Goal: Task Accomplishment & Management: Complete application form

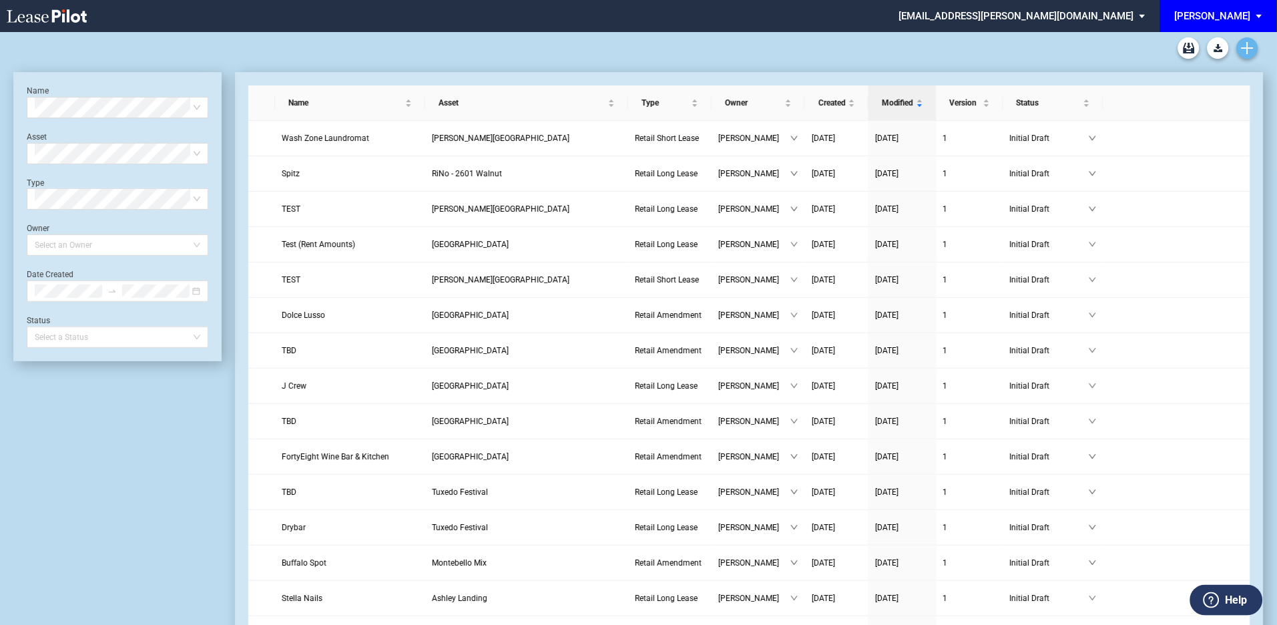
click at [1241, 43] on link "Create new document" at bounding box center [1247, 47] width 21 height 21
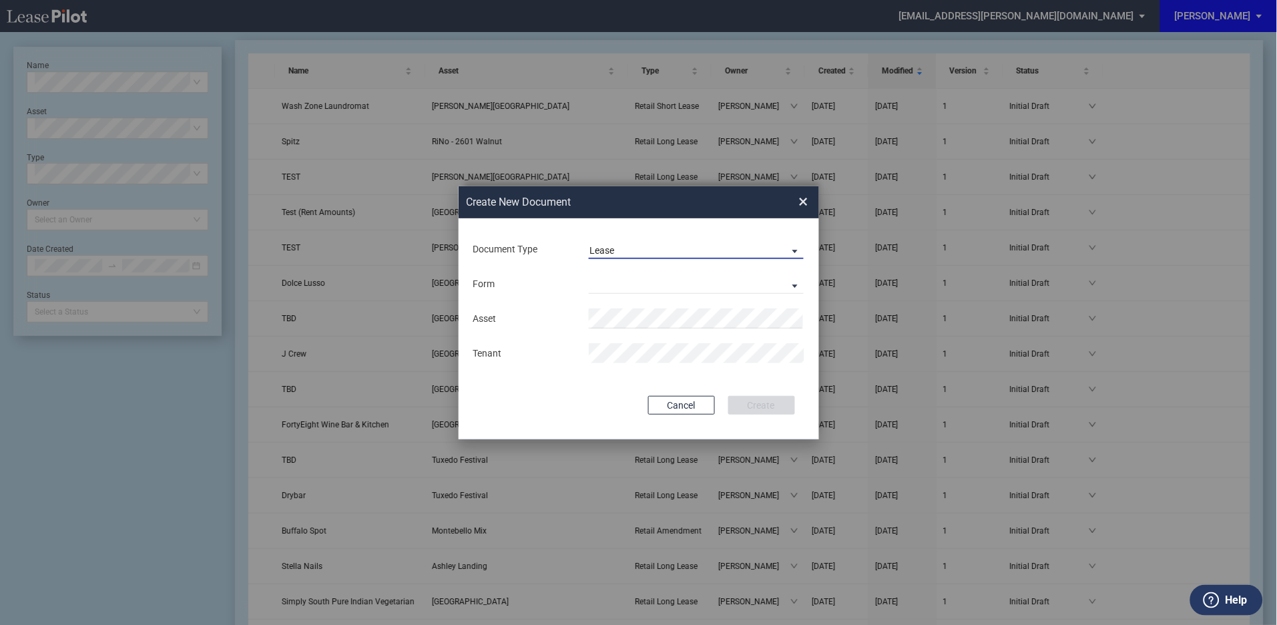
click at [799, 248] on span "Document Type: \aLease\a" at bounding box center [792, 250] width 16 height 13
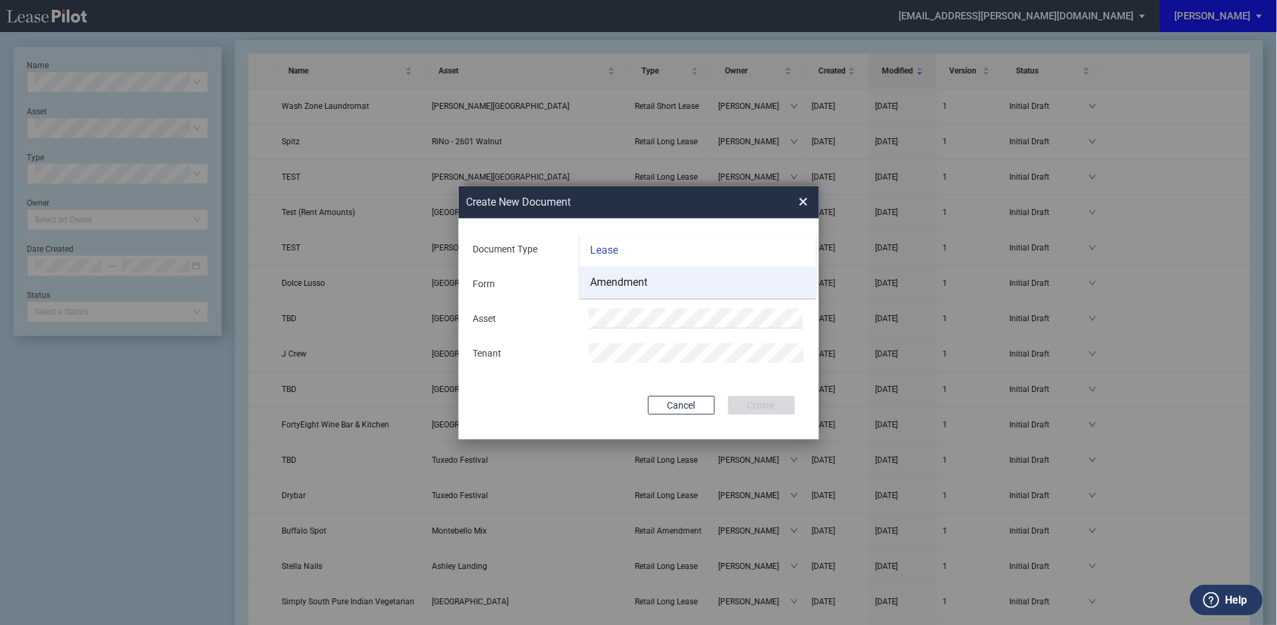
click at [647, 284] on div "Amendment" at bounding box center [618, 282] width 57 height 15
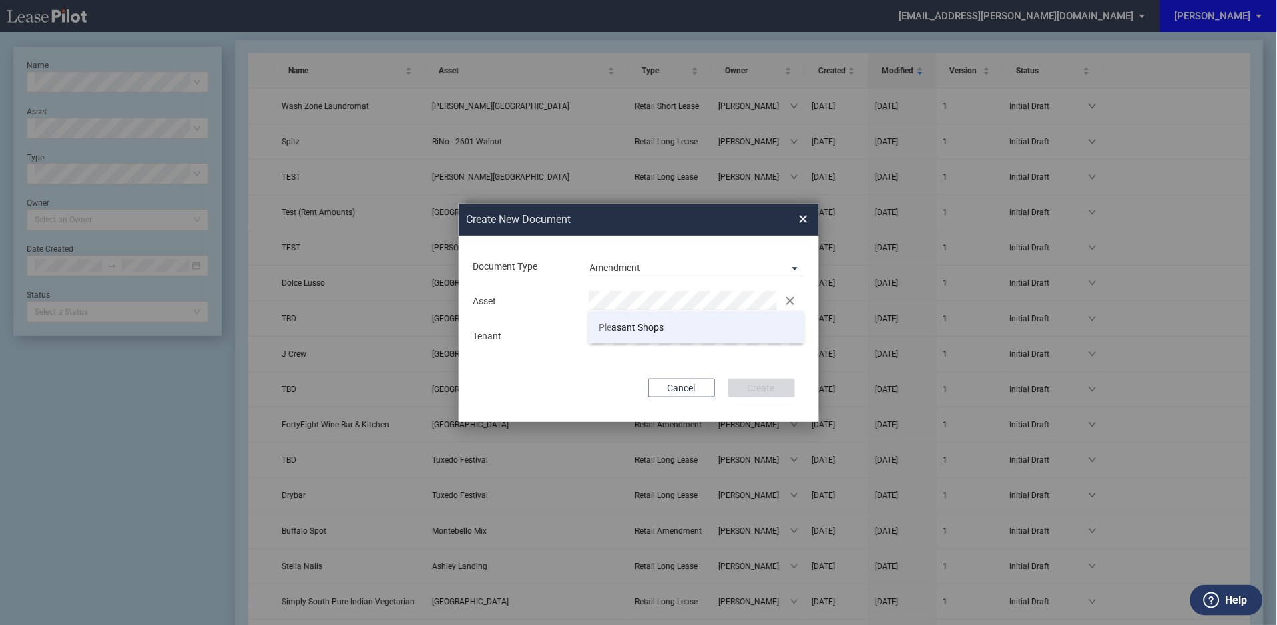
click at [616, 334] on li "Ple asant Shops" at bounding box center [697, 327] width 216 height 32
click at [749, 390] on button "Create" at bounding box center [762, 388] width 67 height 19
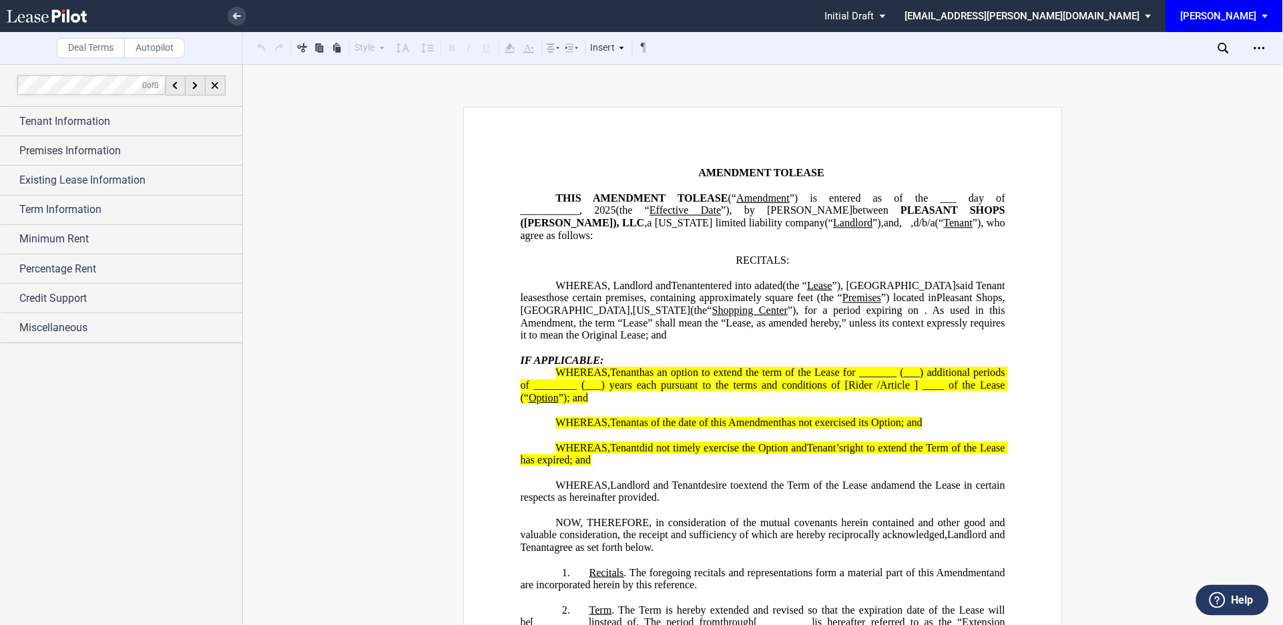
click at [847, 178] on p "﻿ ﻿ ﻿ ﻿ AMENDMENT TO LEASE DEED OF LEASE" at bounding box center [763, 173] width 485 height 13
click at [11, 123] on div "Tenant Information" at bounding box center [121, 121] width 242 height 29
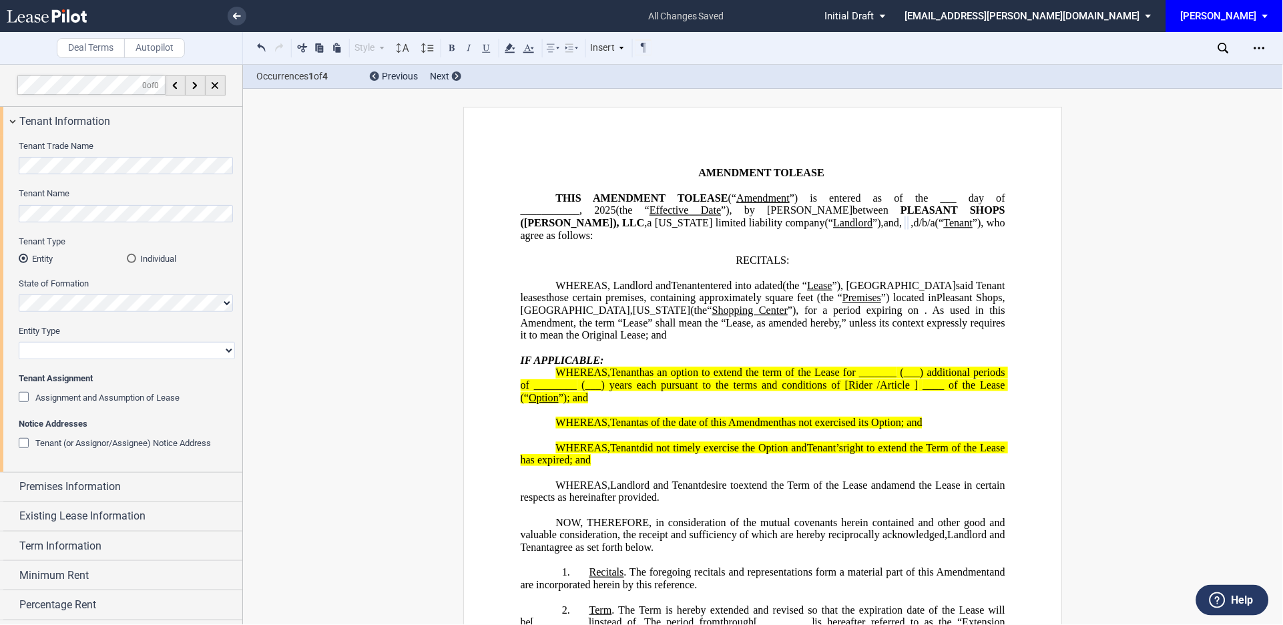
click at [131, 351] on select "Corporation Limited Liability Company General Partnership Limited Partnership O…" at bounding box center [127, 350] width 216 height 17
select select "limited liability company"
click at [19, 342] on select "Corporation Limited Liability Company General Partnership Limited Partnership O…" at bounding box center [127, 350] width 216 height 17
click at [27, 400] on div "Assignment and Assumption of Lease" at bounding box center [25, 398] width 13 height 13
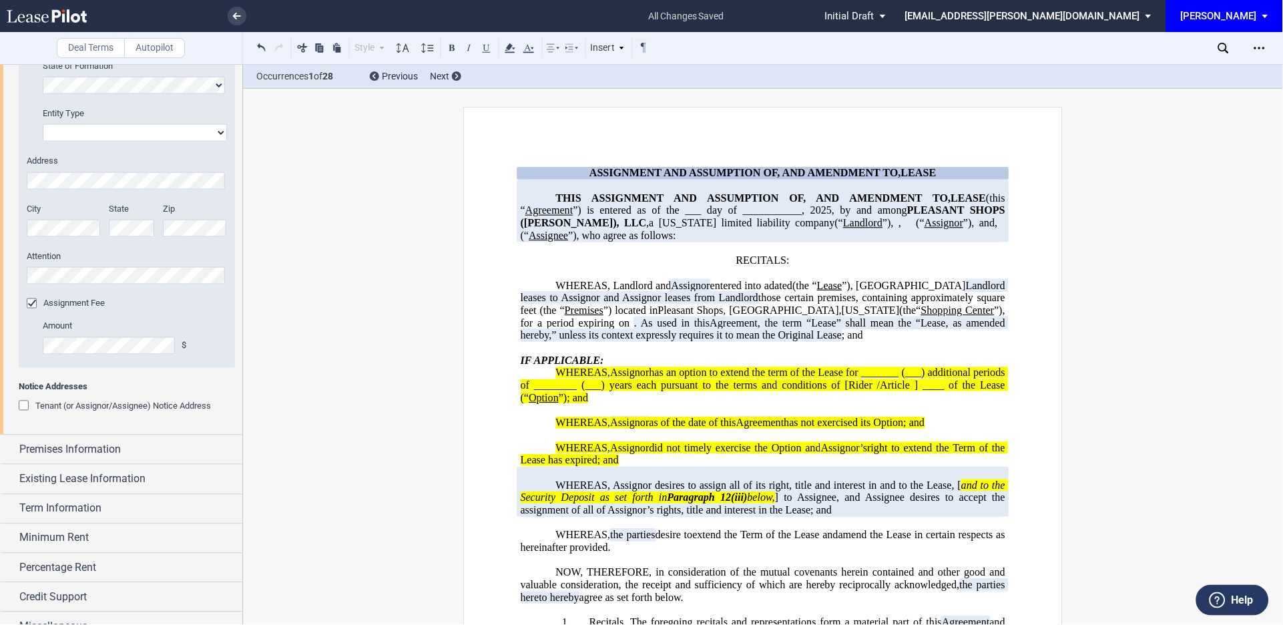
scroll to position [470, 0]
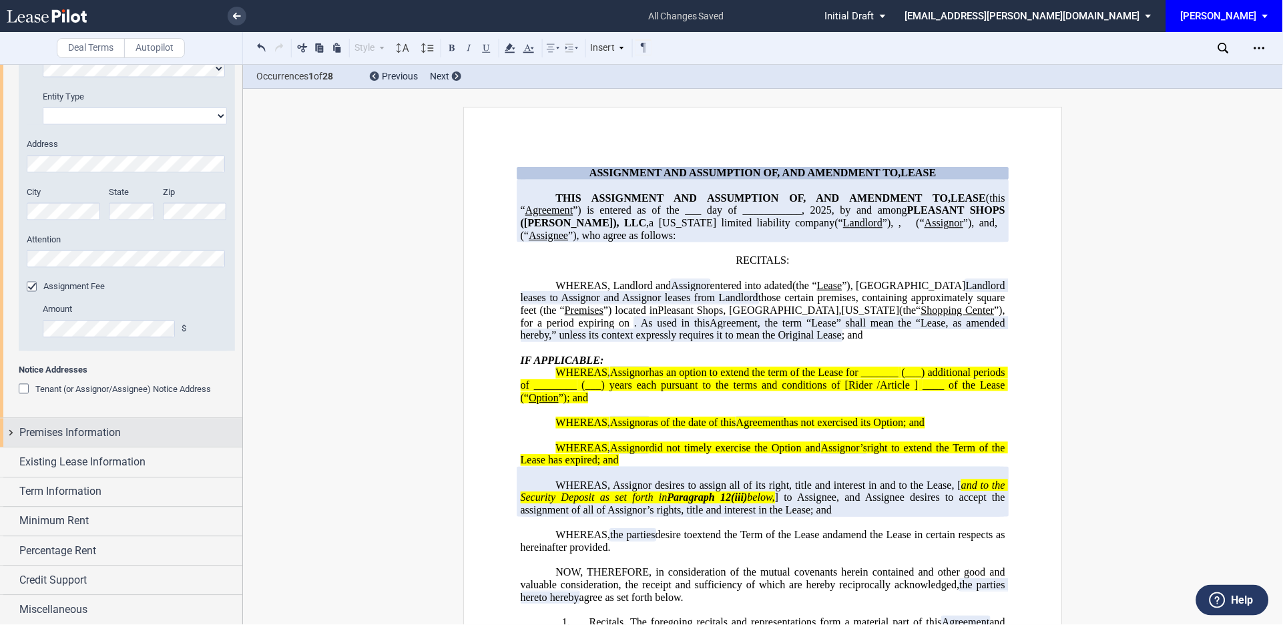
click at [9, 433] on div "Premises Information" at bounding box center [121, 433] width 242 height 29
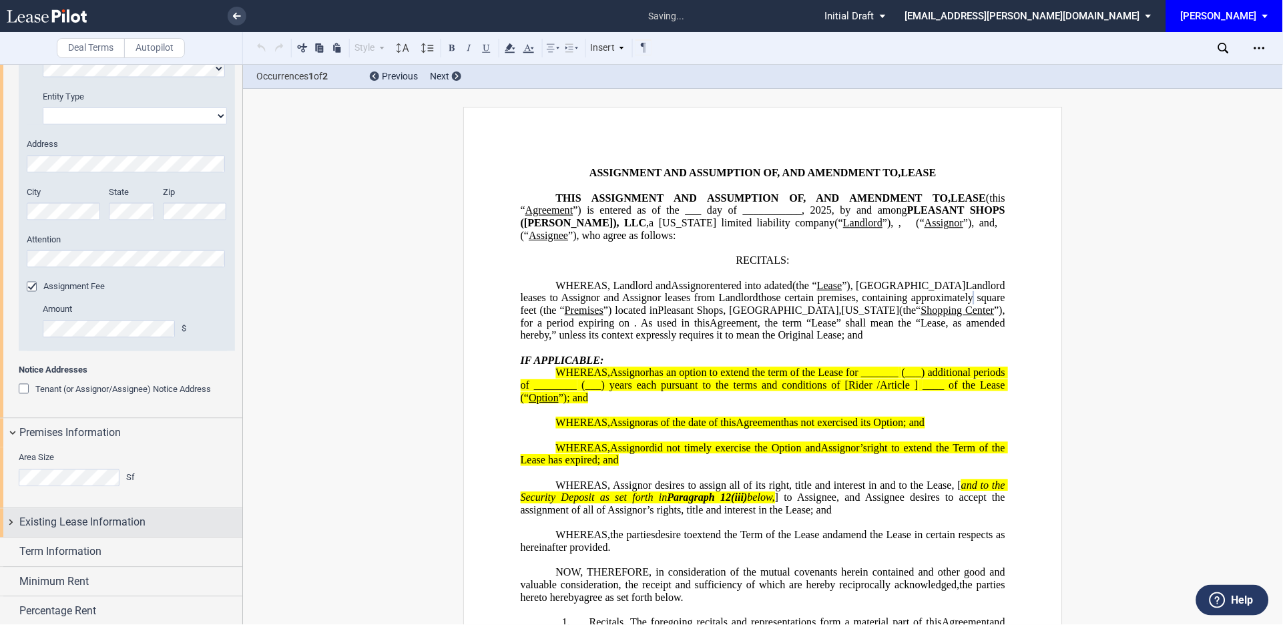
click at [0, 520] on div "Existing Lease Information" at bounding box center [121, 523] width 242 height 29
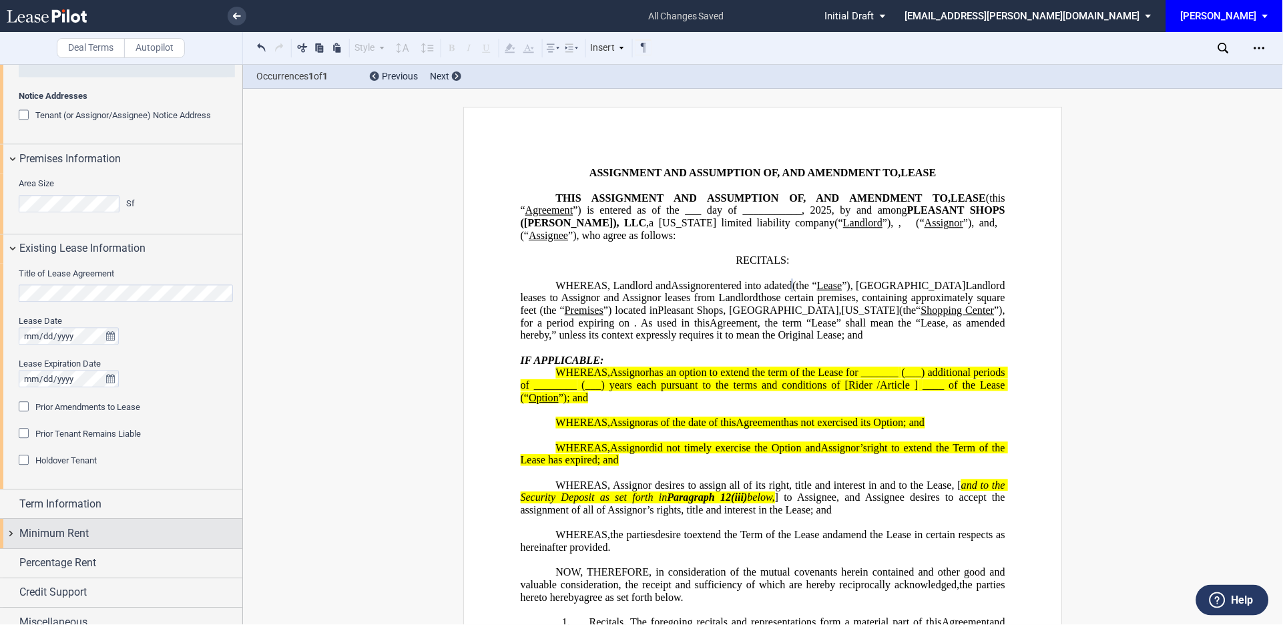
scroll to position [757, 0]
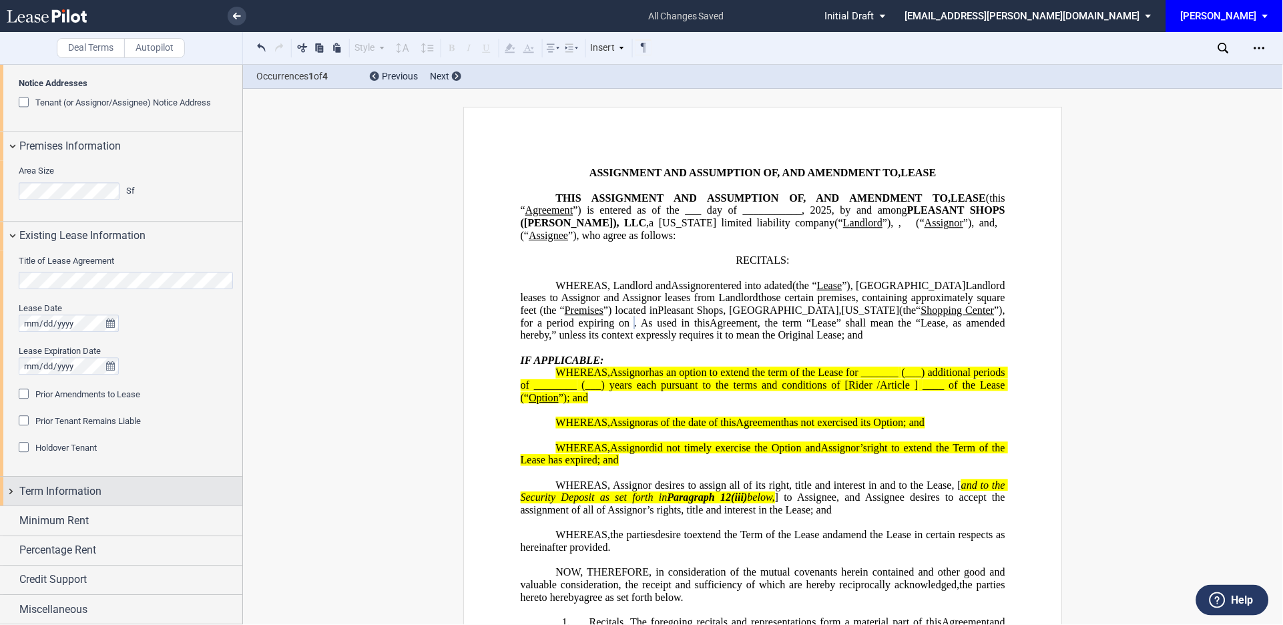
click at [9, 490] on div "Term Information" at bounding box center [121, 491] width 242 height 29
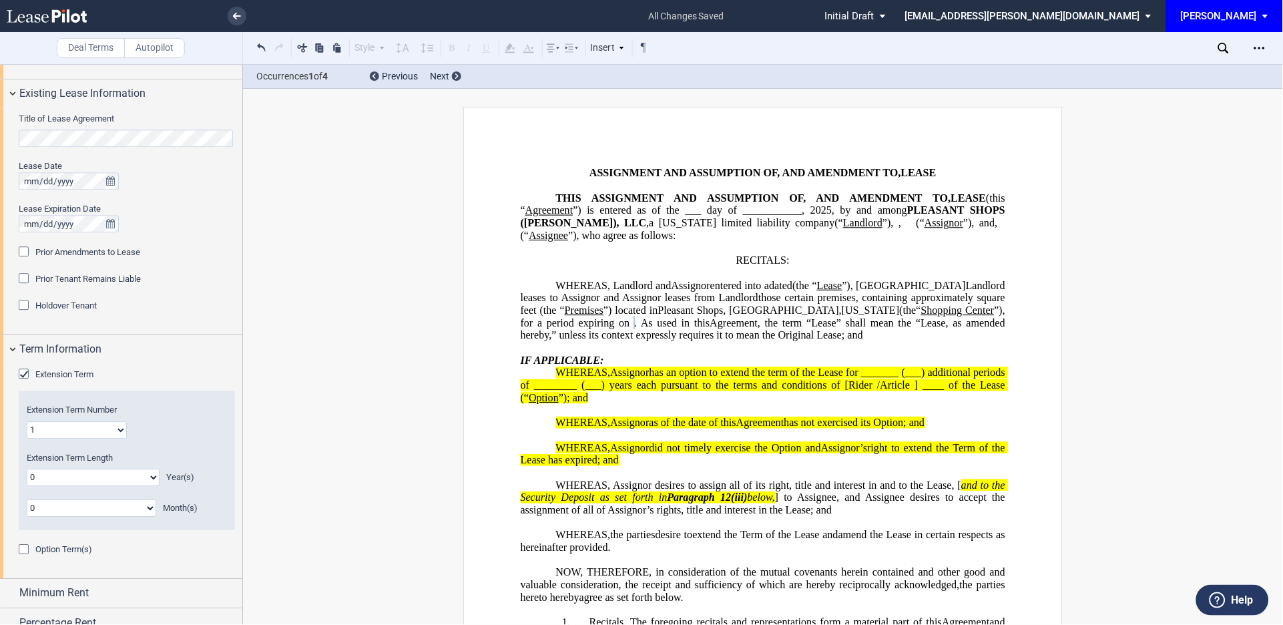
scroll to position [954, 0]
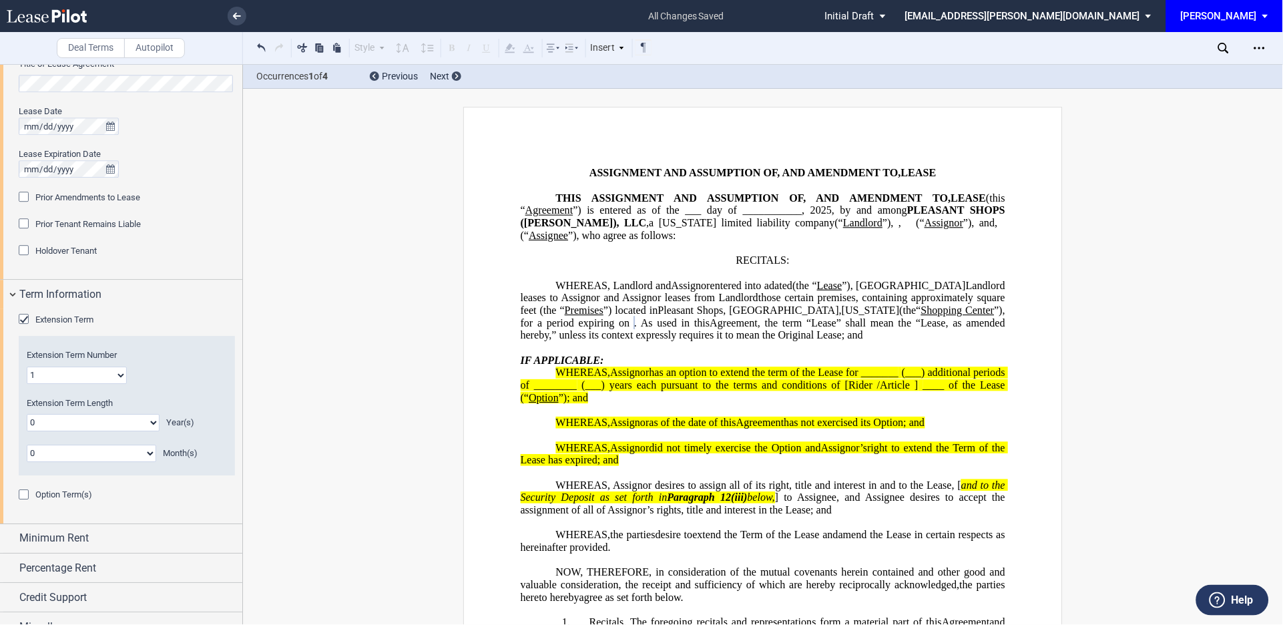
click at [19, 315] on div "Extension Term" at bounding box center [25, 320] width 13 height 13
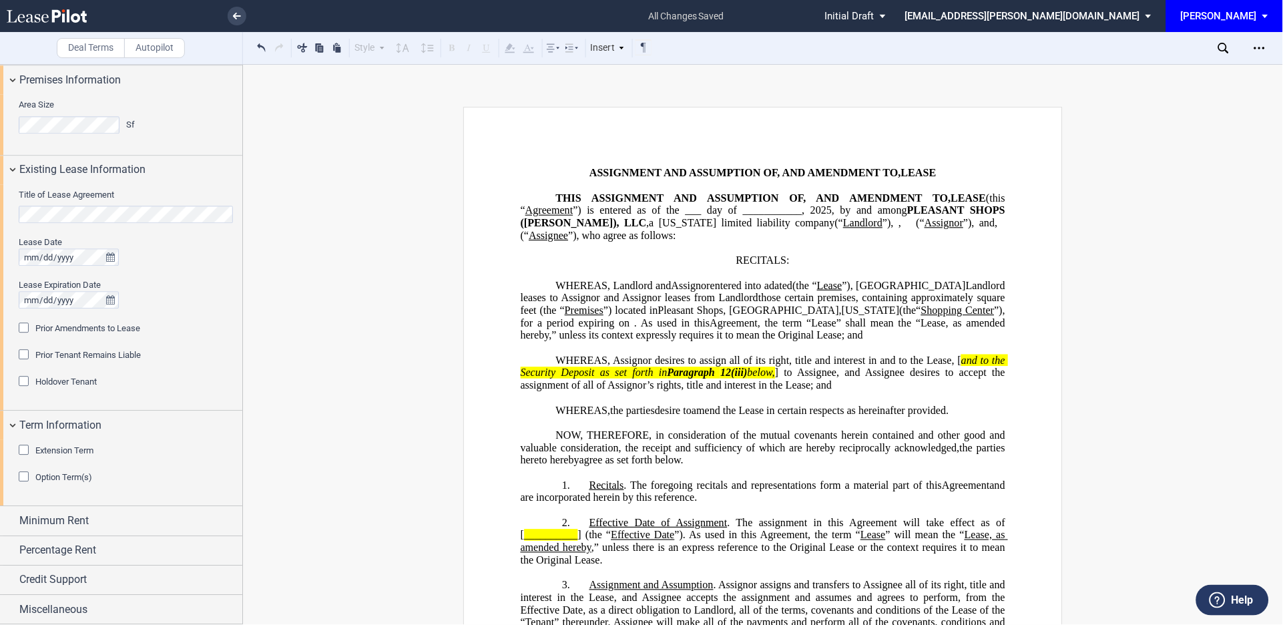
scroll to position [823, 0]
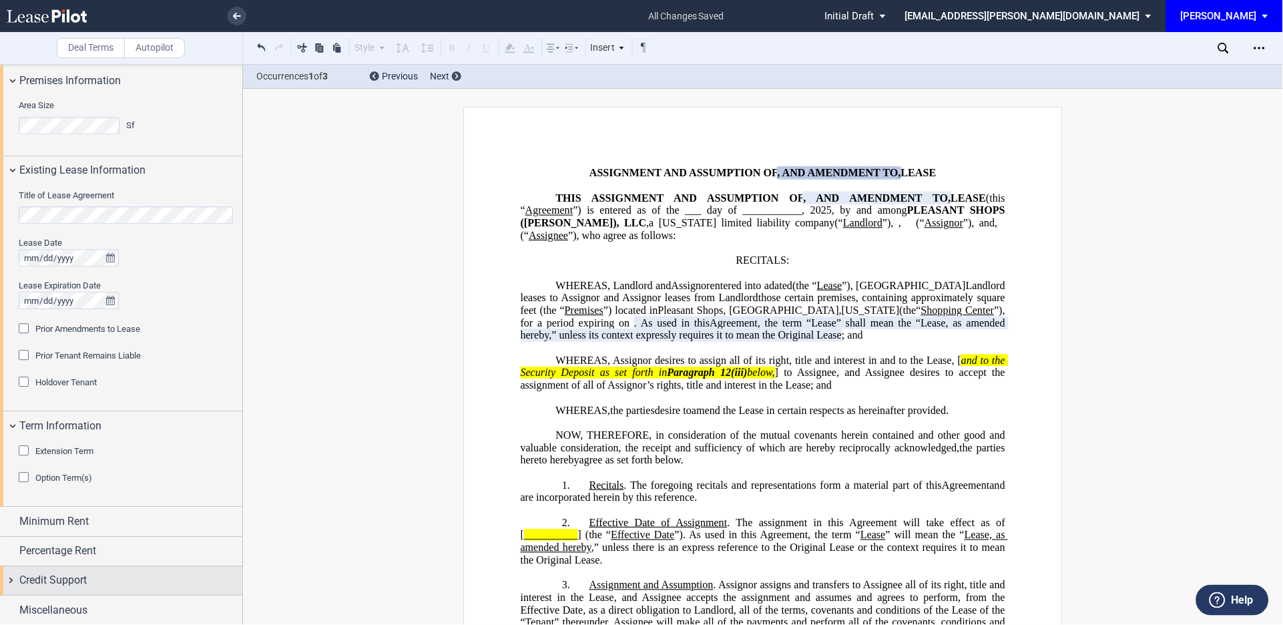
click at [14, 578] on div "Credit Support" at bounding box center [121, 580] width 242 height 29
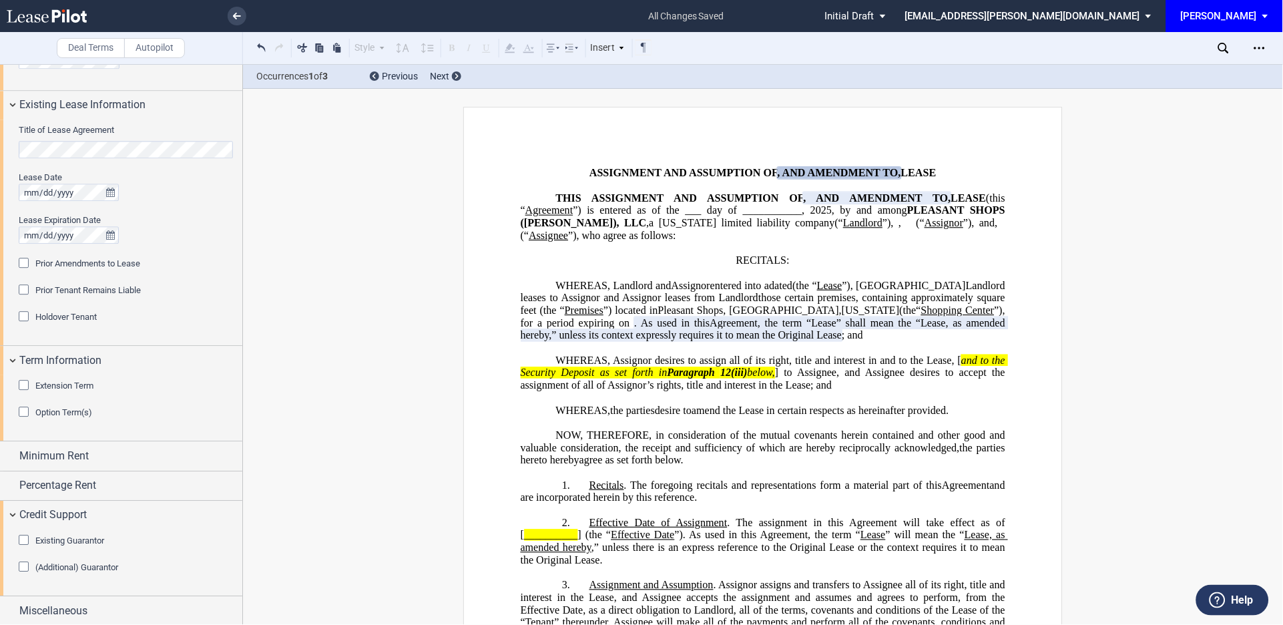
click at [19, 565] on div "(Additional) Guarantor" at bounding box center [25, 568] width 13 height 13
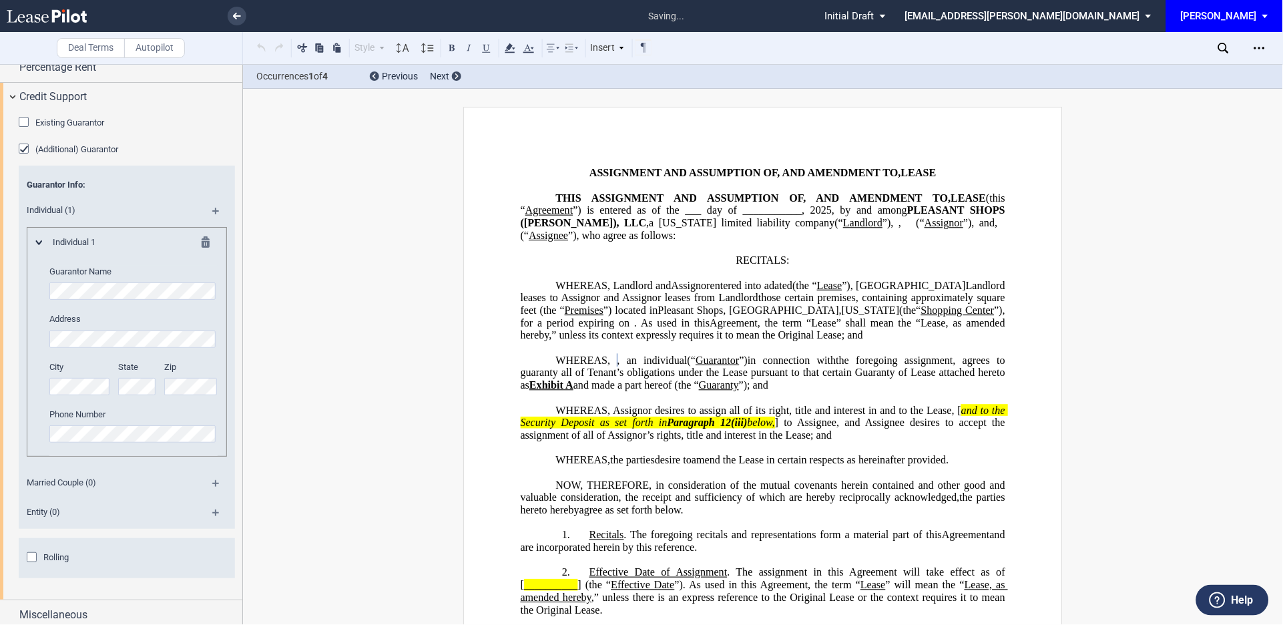
scroll to position [1309, 0]
click at [14, 608] on div "Miscellaneous" at bounding box center [121, 611] width 242 height 29
click at [13, 611] on div "Miscellaneous" at bounding box center [121, 611] width 242 height 29
click at [33, 606] on span "Miscellaneous" at bounding box center [53, 612] width 68 height 16
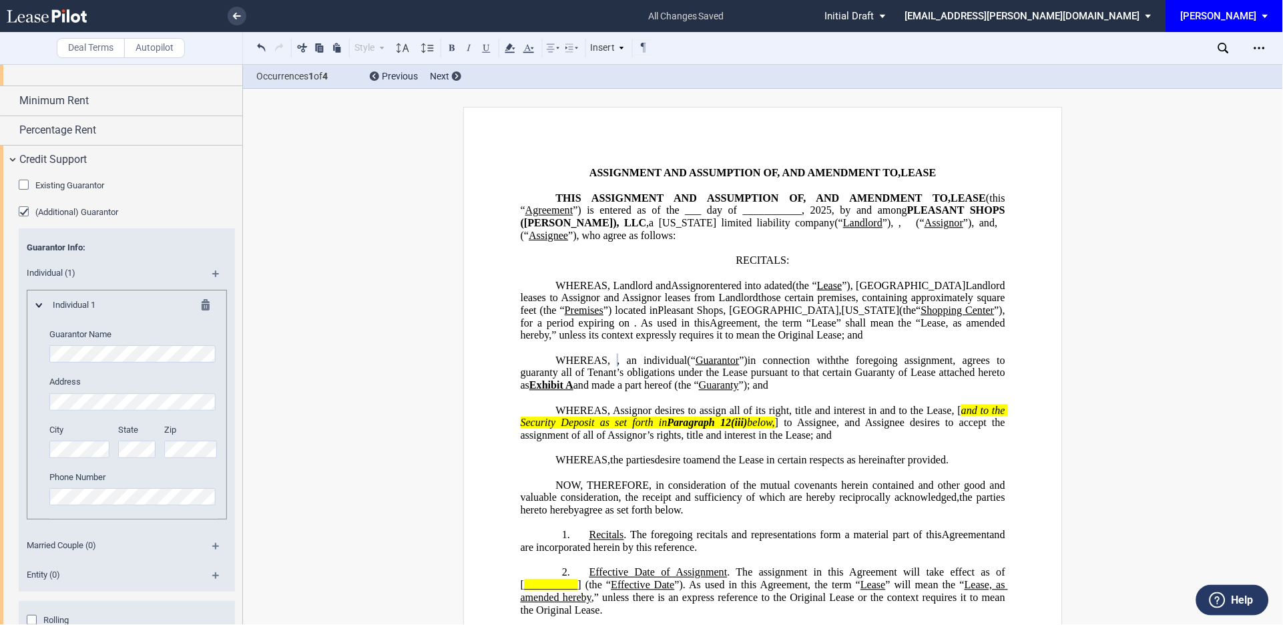
scroll to position [1238, 0]
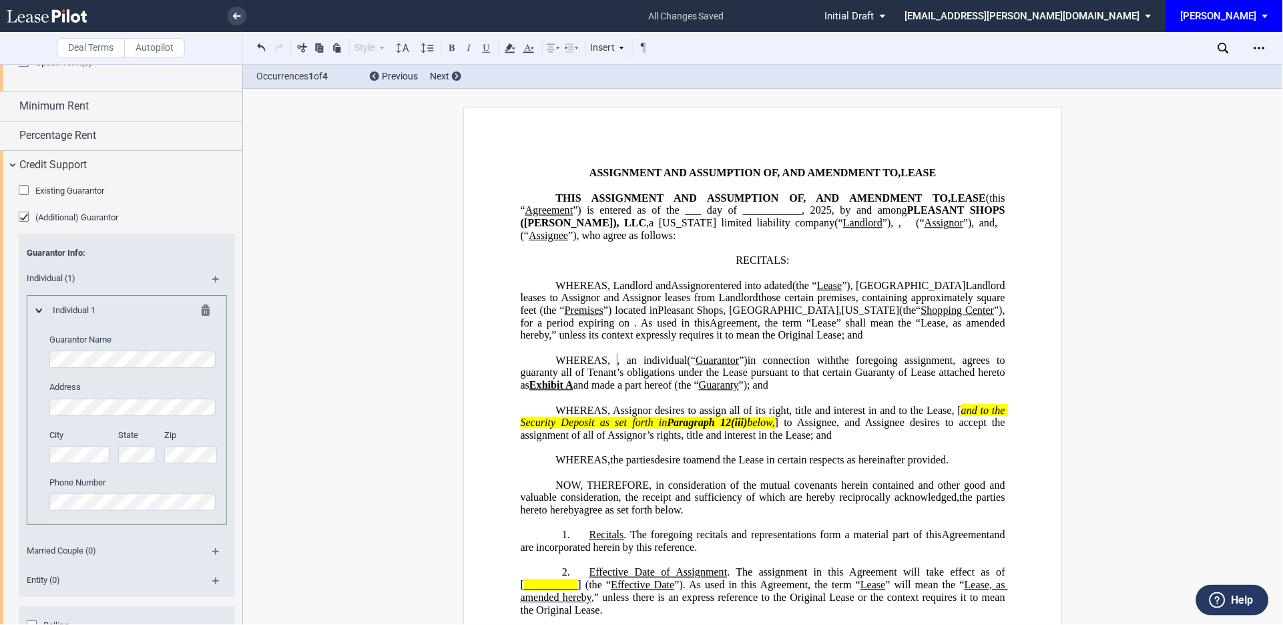
click at [24, 186] on div "Existing Guarantor" at bounding box center [25, 191] width 13 height 13
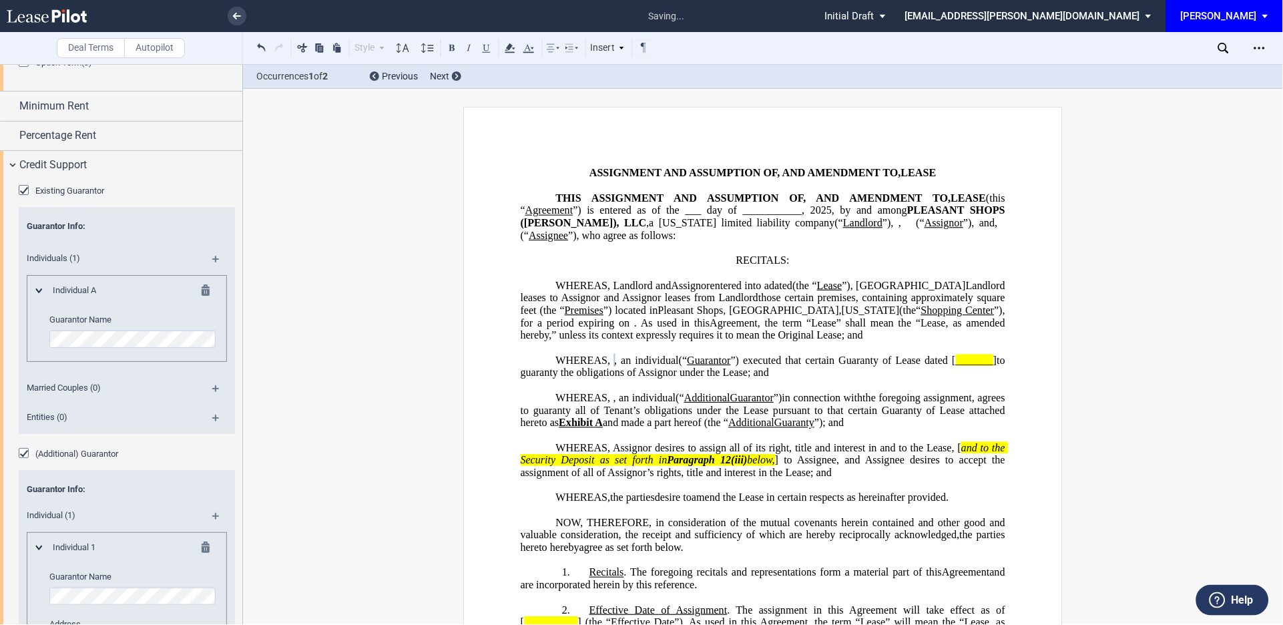
click at [218, 256] on md-icon at bounding box center [221, 264] width 18 height 16
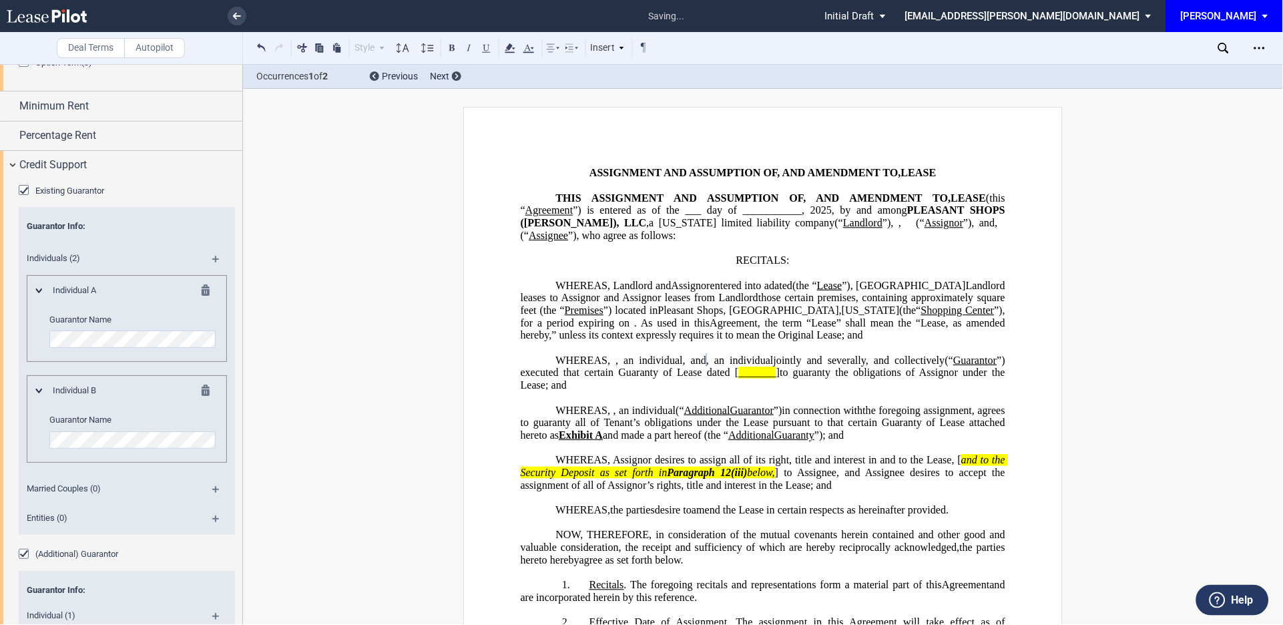
click at [1255, 46] on icon "Open Lease options menu" at bounding box center [1260, 48] width 11 height 11
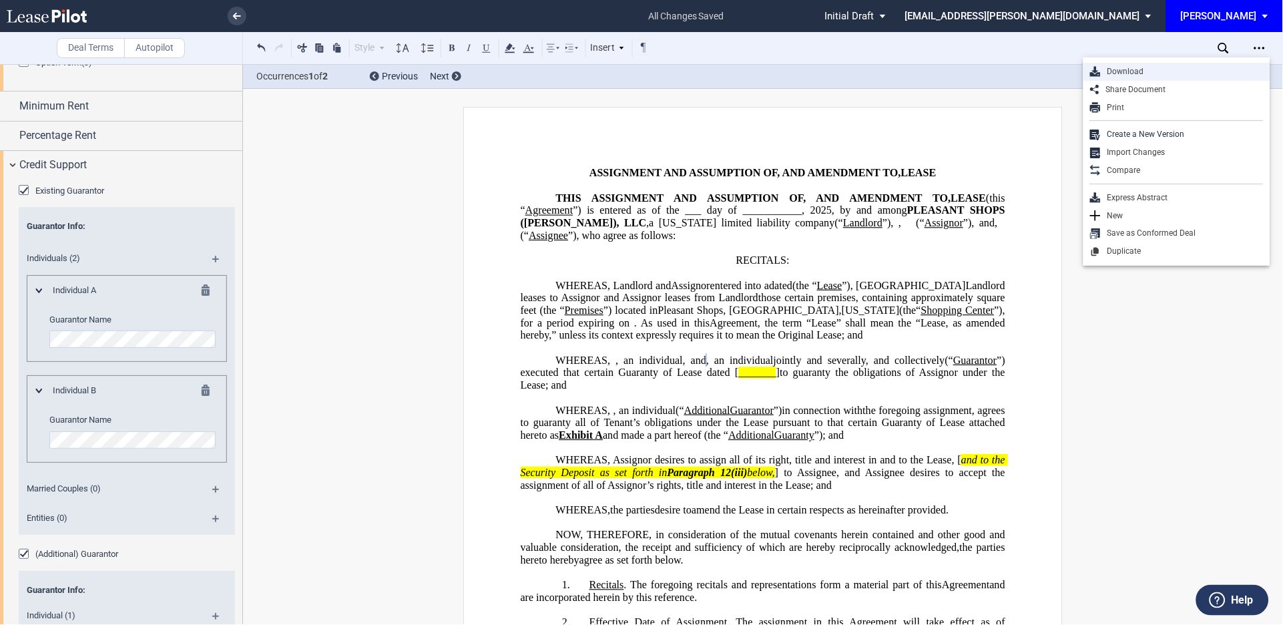
click at [1135, 70] on div "Download" at bounding box center [1182, 71] width 163 height 11
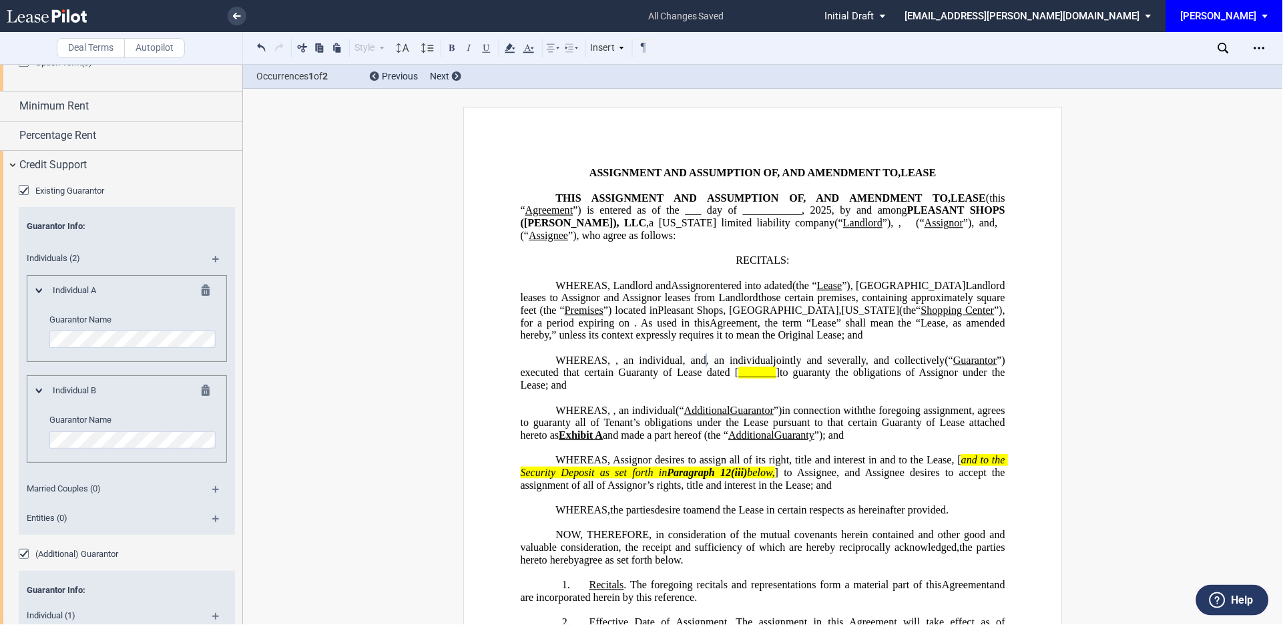
drag, startPoint x: 791, startPoint y: 624, endPoint x: 1106, endPoint y: 576, distance: 319.5
